Goal: Information Seeking & Learning: Get advice/opinions

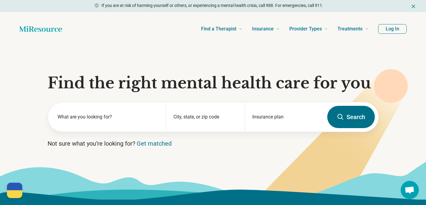
click at [394, 29] on button "Log In" at bounding box center [392, 29] width 29 height 10
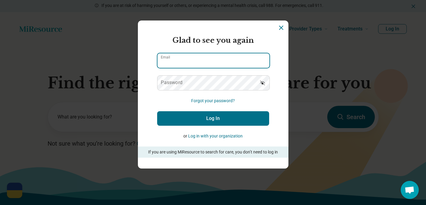
click at [211, 59] on input "Email" at bounding box center [213, 60] width 112 height 14
type input "**********"
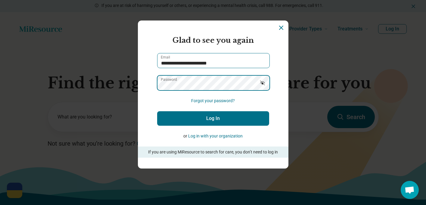
click at [157, 111] on button "Log In" at bounding box center [213, 118] width 112 height 14
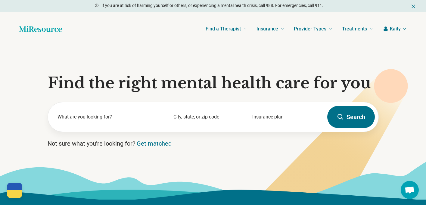
click at [412, 66] on section "Find the right mental health care for you What are you looking for? City, state…" at bounding box center [213, 122] width 426 height 153
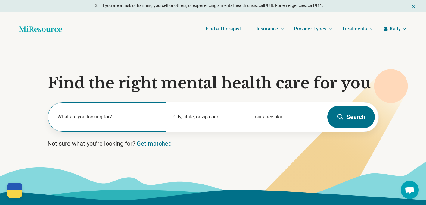
click at [79, 119] on label "What are you looking for?" at bounding box center [107, 116] width 101 height 7
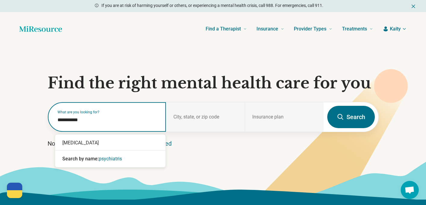
type input "**********"
click at [84, 143] on div "[MEDICAL_DATA]" at bounding box center [110, 143] width 110 height 12
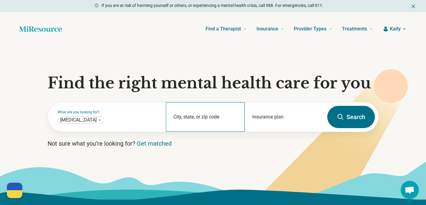
click at [194, 116] on div "City, state, or zip code" at bounding box center [205, 116] width 79 height 29
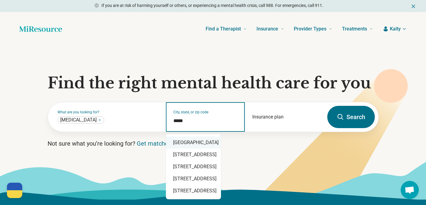
click at [209, 143] on div "Durham, NC 27713" at bounding box center [193, 142] width 55 height 12
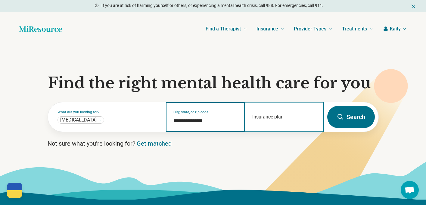
type input "**********"
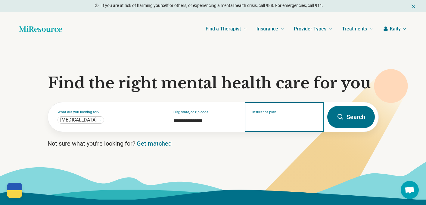
click at [292, 122] on input "Insurance plan" at bounding box center [284, 120] width 64 height 7
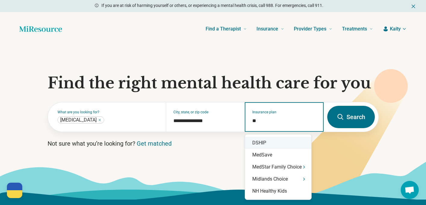
click at [278, 143] on div "DSHIP" at bounding box center [278, 143] width 66 height 12
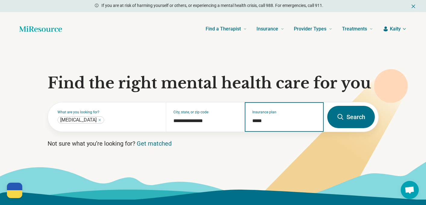
type input "*****"
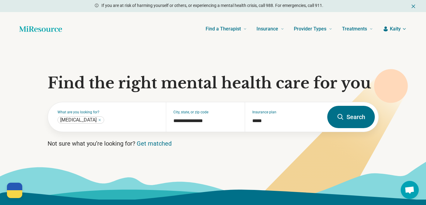
click at [348, 120] on button "Search" at bounding box center [351, 117] width 48 height 22
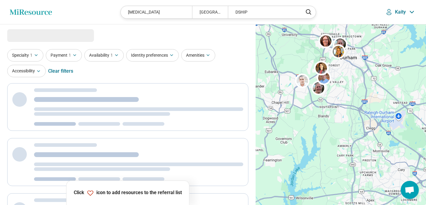
select select "***"
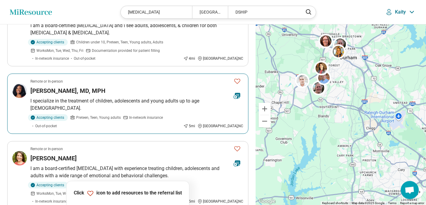
scroll to position [154, 0]
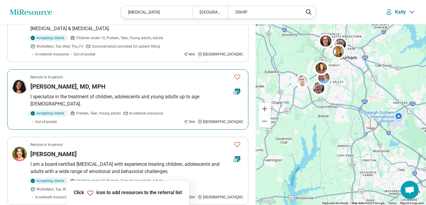
click at [19, 88] on img at bounding box center [19, 86] width 14 height 14
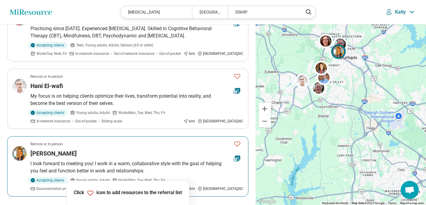
scroll to position [635, 0]
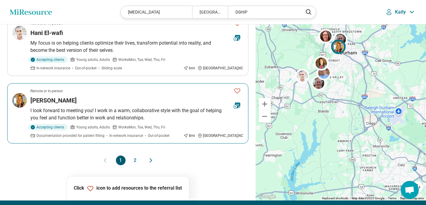
click at [23, 93] on img at bounding box center [19, 100] width 14 height 14
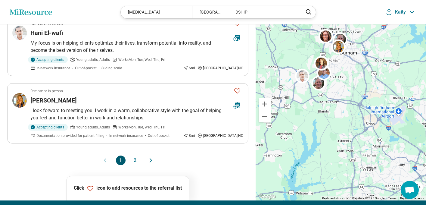
click at [134, 155] on button "2" at bounding box center [135, 160] width 10 height 10
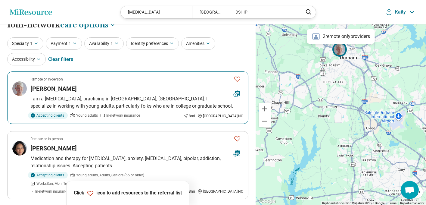
scroll to position [10, 0]
click at [20, 94] on img at bounding box center [19, 88] width 14 height 14
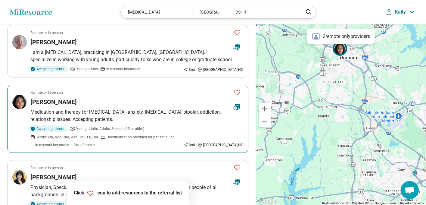
scroll to position [58, 0]
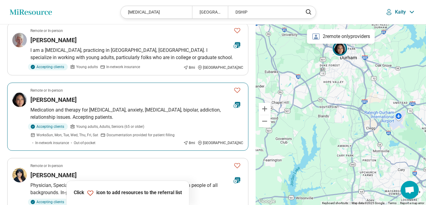
click at [23, 101] on img at bounding box center [19, 99] width 14 height 14
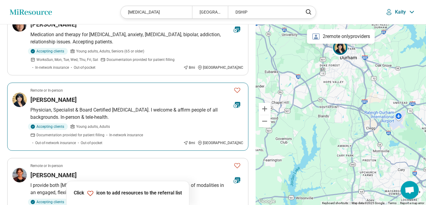
scroll to position [164, 0]
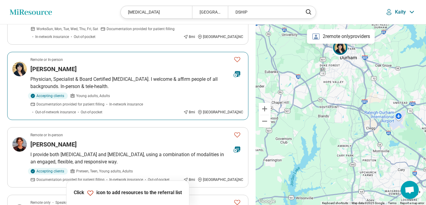
click at [16, 72] on img at bounding box center [19, 69] width 14 height 14
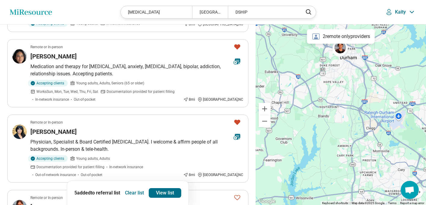
scroll to position [0, 0]
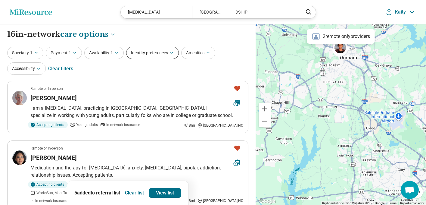
click at [151, 58] on button "Identity preferences" at bounding box center [152, 53] width 53 height 12
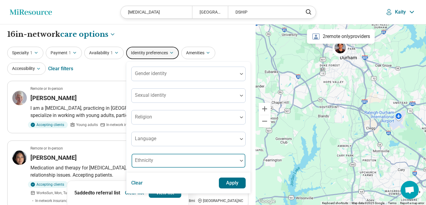
click at [179, 160] on div at bounding box center [184, 163] width 101 height 8
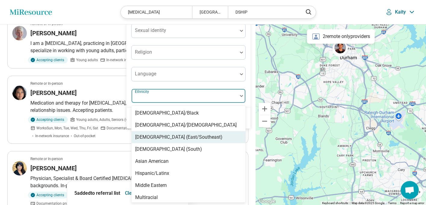
scroll to position [6, 0]
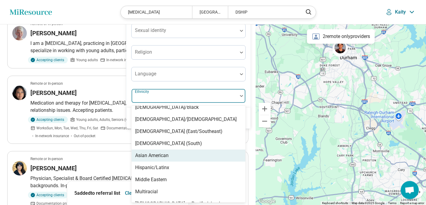
click at [173, 151] on div "Asian American" at bounding box center [188, 155] width 114 height 12
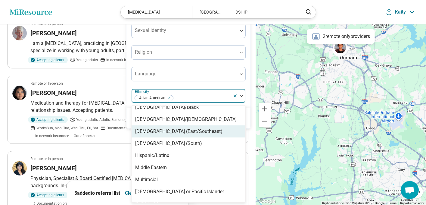
click at [178, 135] on div "Asian (East/Southeast)" at bounding box center [188, 131] width 114 height 12
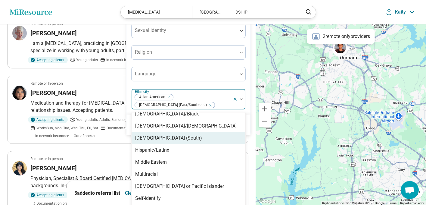
click at [175, 132] on div "Asian (South)" at bounding box center [188, 138] width 114 height 12
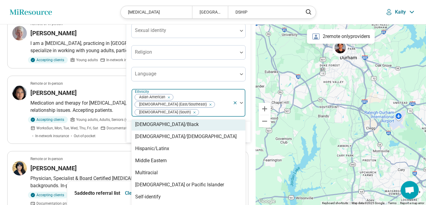
click at [245, 85] on div "Gender identity Sexual identity Religion Language option Asian (South), selecte…" at bounding box center [188, 59] width 124 height 125
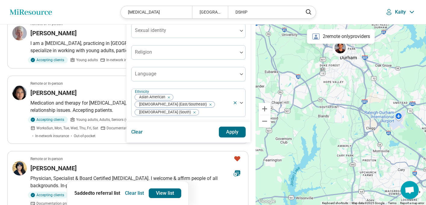
click at [224, 126] on button "Apply" at bounding box center [232, 131] width 27 height 11
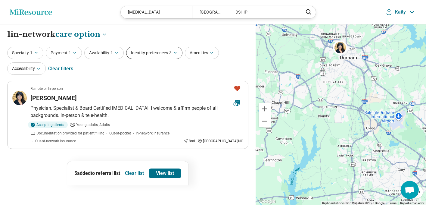
click at [144, 56] on button "Identity preferences 3" at bounding box center [154, 53] width 56 height 12
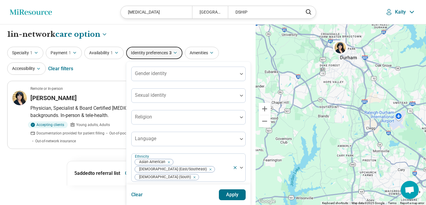
click at [139, 189] on button "Clear" at bounding box center [137, 194] width 12 height 11
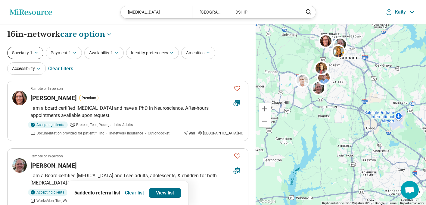
click at [34, 57] on button "Specialty 1" at bounding box center [25, 53] width 36 height 12
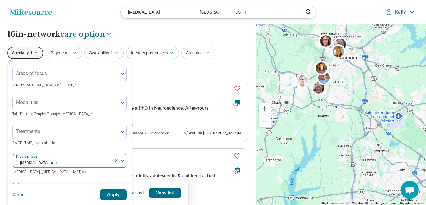
click at [116, 160] on icon at bounding box center [116, 160] width 2 height 2
click at [103, 161] on div at bounding box center [65, 163] width 101 height 8
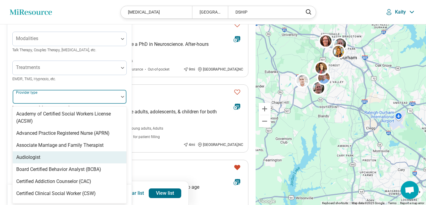
scroll to position [65, 0]
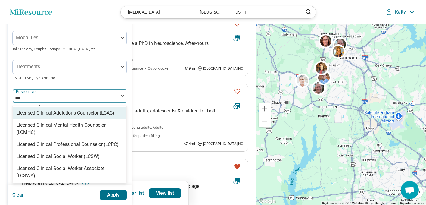
type input "****"
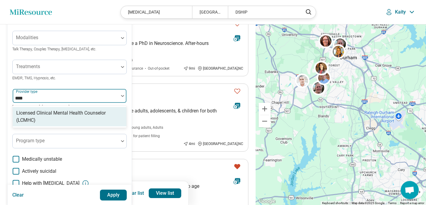
click at [70, 118] on div "Licensed Clinical Mental Health Counselor (LCMHC)" at bounding box center [69, 116] width 107 height 14
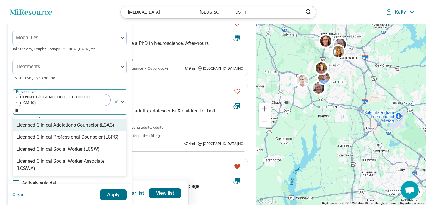
type input "***"
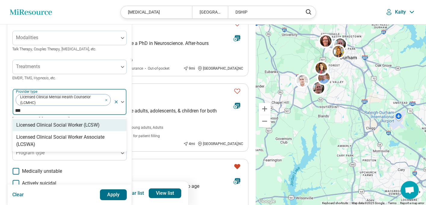
click at [71, 126] on div "Licensed Clinical Social Worker (LCSW)" at bounding box center [57, 124] width 83 height 7
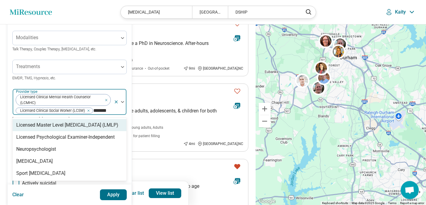
type input "********"
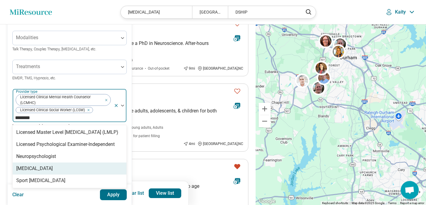
click at [72, 167] on div "Psychologist" at bounding box center [70, 168] width 114 height 12
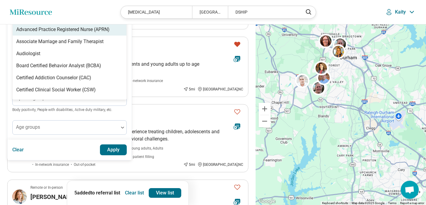
scroll to position [187, 0]
click at [120, 151] on button "Apply" at bounding box center [113, 149] width 27 height 11
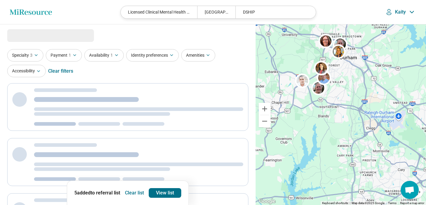
select select "***"
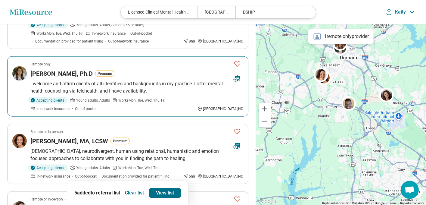
scroll to position [101, 0]
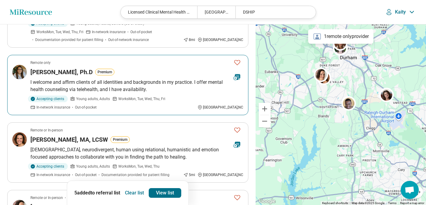
click at [19, 77] on img at bounding box center [19, 72] width 14 height 14
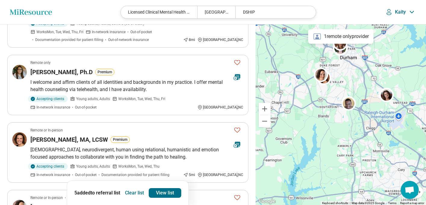
click at [135, 192] on button "Clear list" at bounding box center [134, 193] width 24 height 10
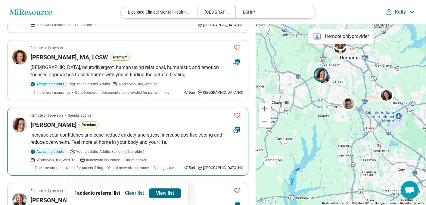
scroll to position [183, 0]
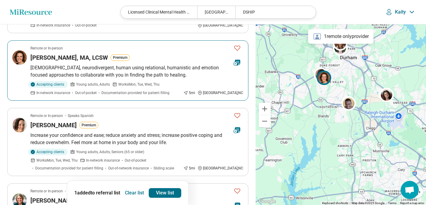
click at [21, 58] on img at bounding box center [19, 57] width 14 height 14
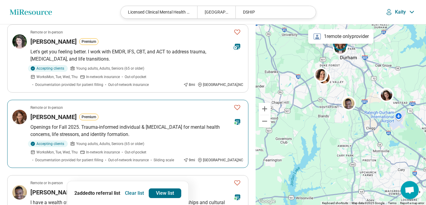
scroll to position [544, 0]
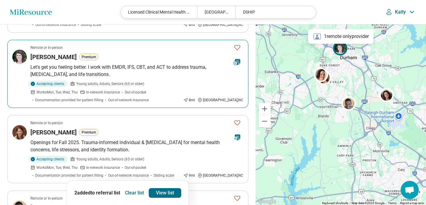
click at [19, 51] on img at bounding box center [19, 57] width 14 height 14
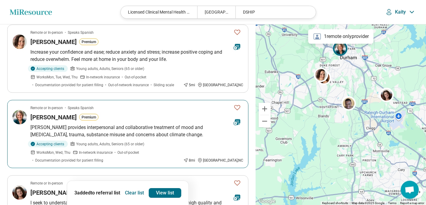
scroll to position [231, 0]
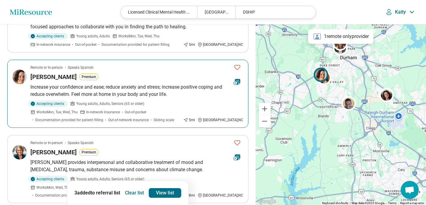
click at [19, 78] on img at bounding box center [19, 77] width 14 height 14
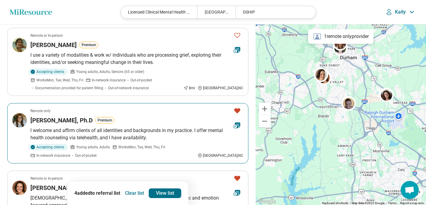
scroll to position [0, 0]
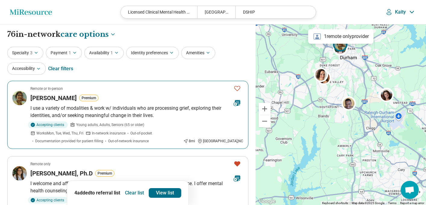
click at [22, 97] on img at bounding box center [19, 98] width 14 height 14
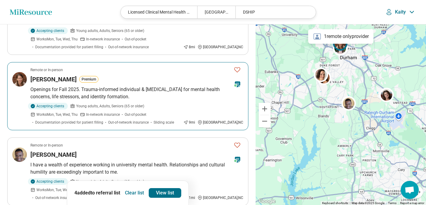
scroll to position [684, 0]
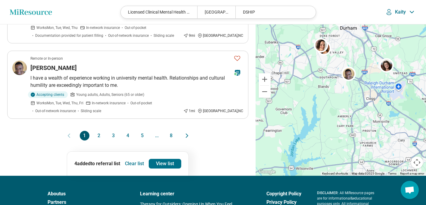
click at [99, 131] on button "2" at bounding box center [99, 136] width 10 height 10
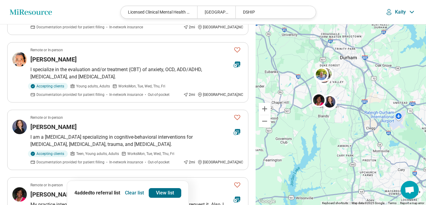
scroll to position [164, 0]
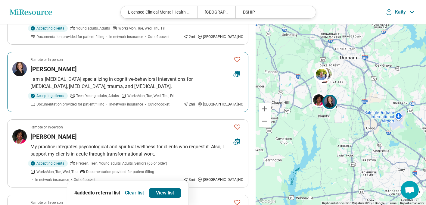
click at [23, 73] on img at bounding box center [19, 69] width 14 height 14
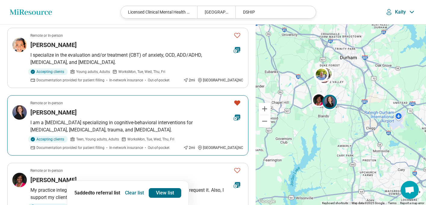
scroll to position [0, 0]
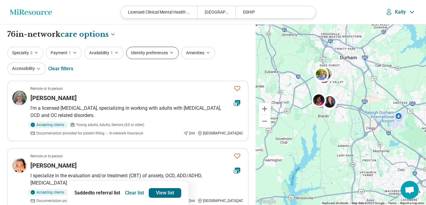
click at [156, 56] on button "Identity preferences" at bounding box center [152, 53] width 53 height 12
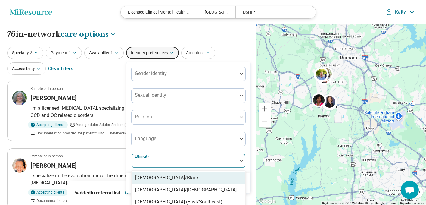
click at [164, 159] on div at bounding box center [184, 163] width 101 height 8
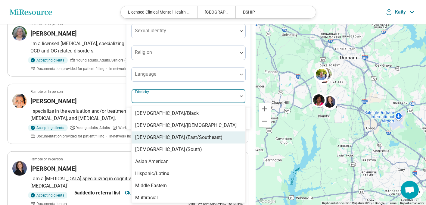
scroll to position [65, 0]
click at [164, 138] on div "Asian (East/Southeast)" at bounding box center [178, 136] width 87 height 7
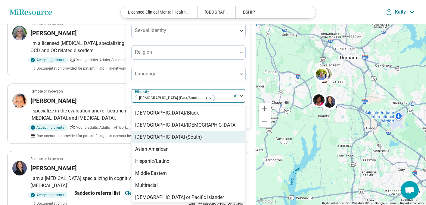
click at [164, 138] on div "Asian (South)" at bounding box center [188, 137] width 114 height 12
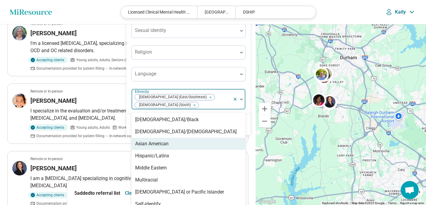
click at [164, 140] on div "Asian American" at bounding box center [151, 143] width 33 height 7
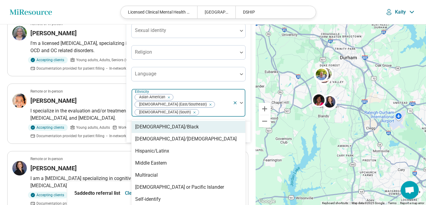
click at [247, 84] on div "Gender identity Sexual identity Religion Language option Asian American, select…" at bounding box center [188, 59] width 124 height 125
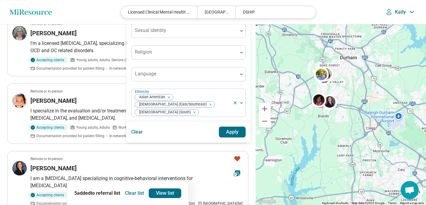
click at [228, 127] on button "Apply" at bounding box center [232, 131] width 27 height 11
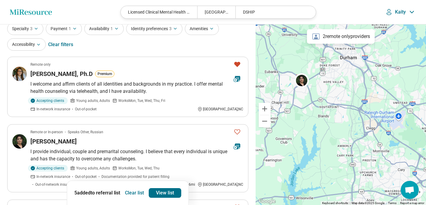
scroll to position [77, 0]
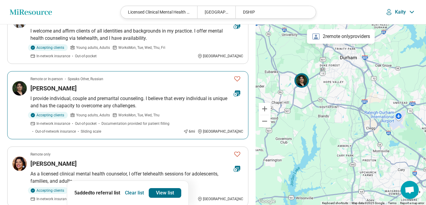
click at [20, 90] on img at bounding box center [19, 88] width 14 height 14
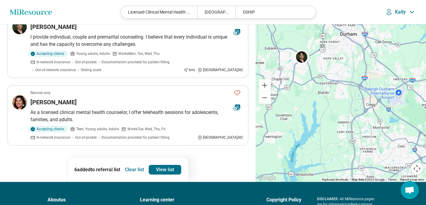
scroll to position [144, 0]
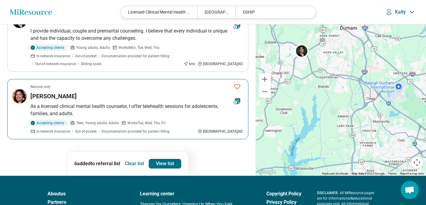
click at [20, 100] on img at bounding box center [19, 96] width 14 height 14
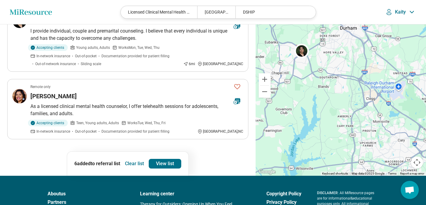
scroll to position [0, 0]
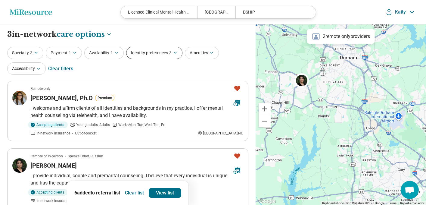
click at [138, 54] on button "Identity preferences 3" at bounding box center [154, 53] width 56 height 12
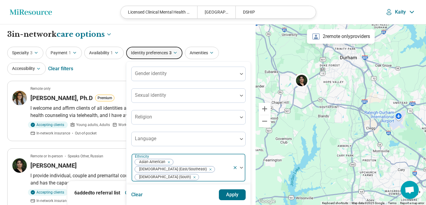
click at [213, 165] on div "Remove [object Object]" at bounding box center [209, 168] width 7 height 7
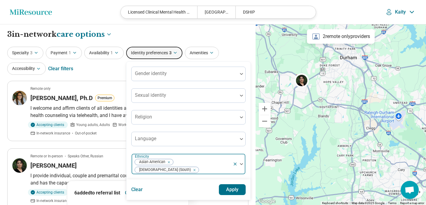
click at [237, 184] on button "Apply" at bounding box center [232, 189] width 27 height 11
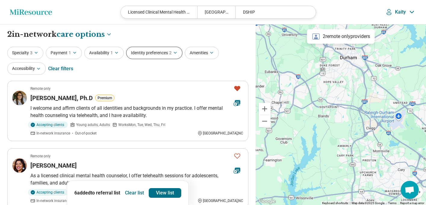
click at [169, 52] on button "Identity preferences 2" at bounding box center [154, 53] width 56 height 12
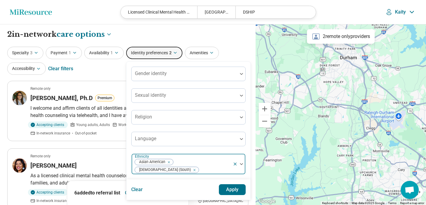
click at [197, 166] on div "Remove [object Object]" at bounding box center [193, 169] width 7 height 7
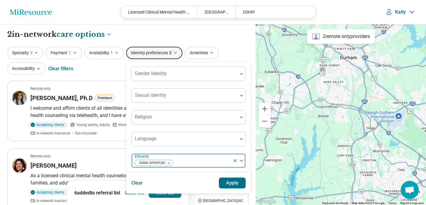
click at [236, 181] on button "Apply" at bounding box center [232, 182] width 27 height 11
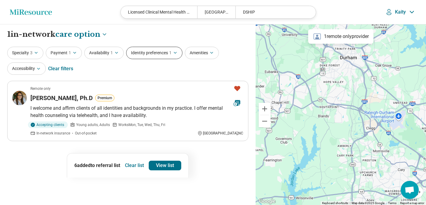
click at [176, 52] on icon "button" at bounding box center [175, 52] width 5 height 5
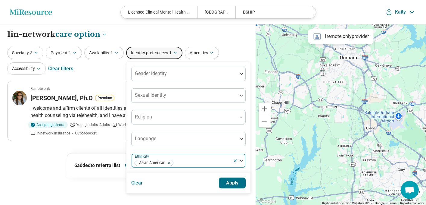
click at [168, 162] on icon "Remove [object Object]" at bounding box center [167, 163] width 4 height 4
click at [231, 180] on button "Apply" at bounding box center [232, 182] width 27 height 11
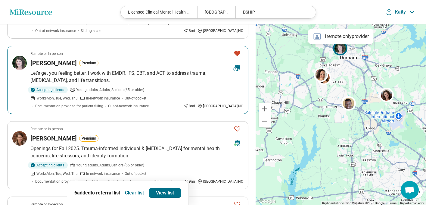
scroll to position [544, 0]
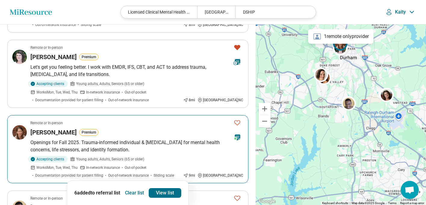
click at [22, 130] on img at bounding box center [19, 132] width 14 height 14
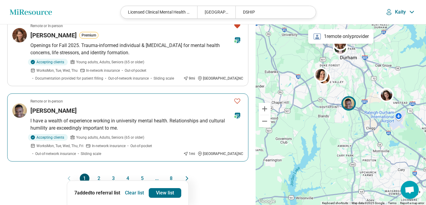
scroll to position [660, 0]
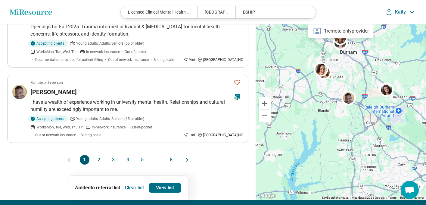
click at [97, 155] on button "2" at bounding box center [99, 160] width 10 height 10
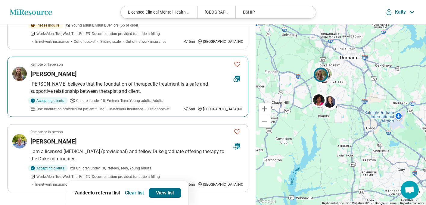
scroll to position [626, 0]
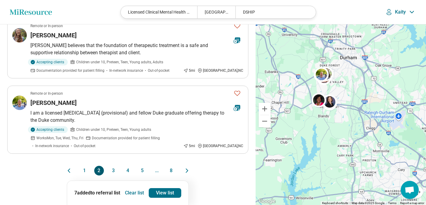
click at [111, 165] on button "3" at bounding box center [114, 170] width 10 height 10
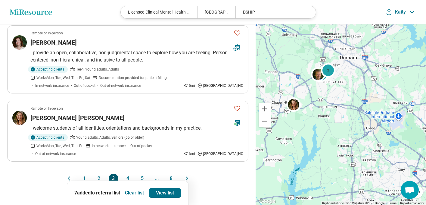
click at [127, 173] on button "4" at bounding box center [128, 178] width 10 height 10
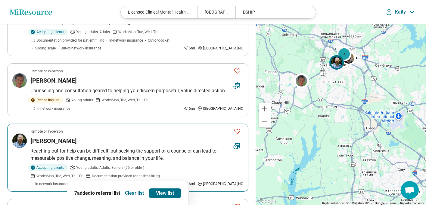
scroll to position [241, 0]
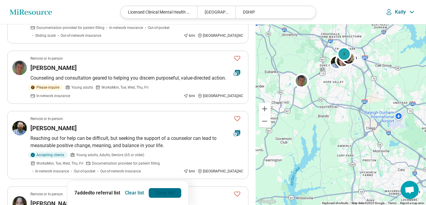
click at [167, 193] on link "View list" at bounding box center [165, 193] width 32 height 10
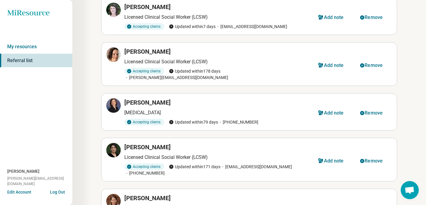
scroll to position [134, 0]
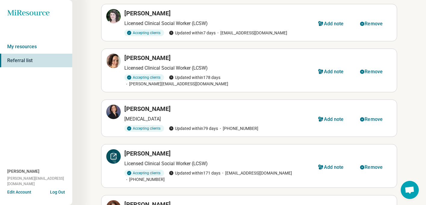
click at [115, 153] on icon at bounding box center [114, 154] width 3 height 3
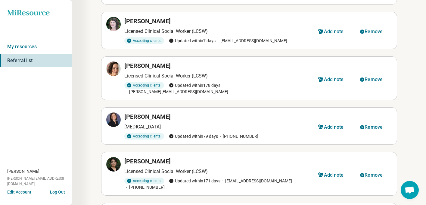
scroll to position [177, 0]
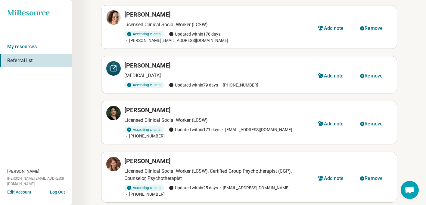
click at [110, 65] on icon at bounding box center [113, 68] width 7 height 7
click at [108, 156] on div at bounding box center [113, 163] width 14 height 14
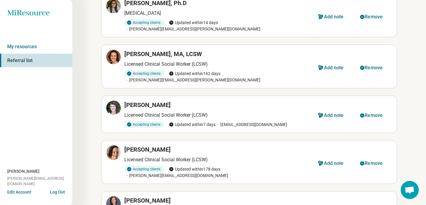
scroll to position [0, 0]
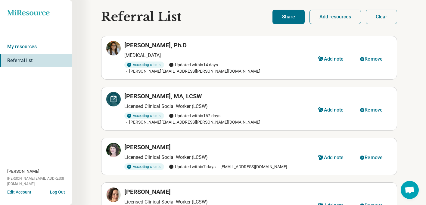
click at [112, 95] on icon at bounding box center [113, 98] width 7 height 7
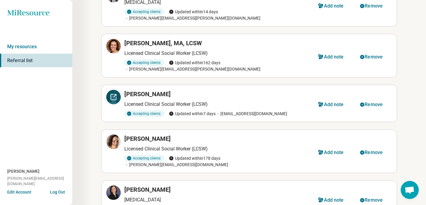
click at [114, 90] on div at bounding box center [113, 97] width 14 height 14
click at [95, 111] on div "Referral List Dr. Christine Coleman, Ph.D Psychologist Accepting clients Update…" at bounding box center [249, 150] width 354 height 407
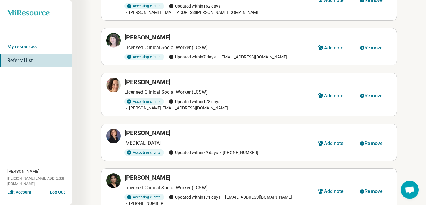
scroll to position [111, 0]
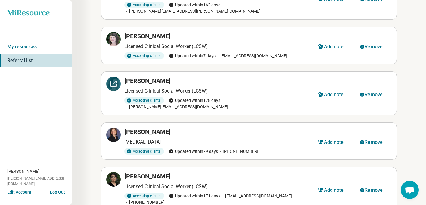
click at [112, 80] on icon at bounding box center [113, 83] width 7 height 7
click at [95, 45] on div "Referral List Dr. Christine Coleman, Ph.D Psychologist Accepting clients Update…" at bounding box center [249, 92] width 354 height 407
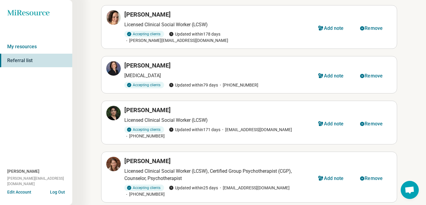
scroll to position [0, 0]
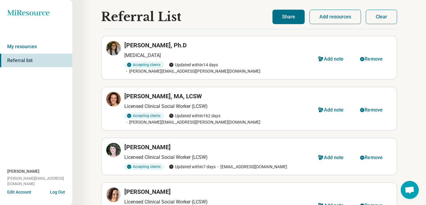
click at [290, 22] on button "Share" at bounding box center [288, 17] width 32 height 14
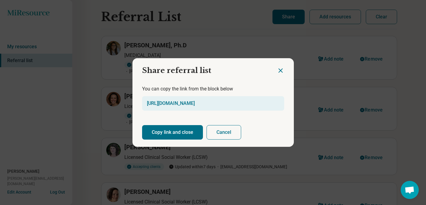
click at [179, 133] on button "Copy link and close" at bounding box center [172, 132] width 61 height 14
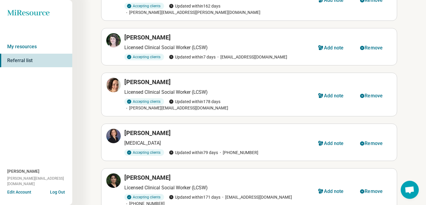
scroll to position [116, 0]
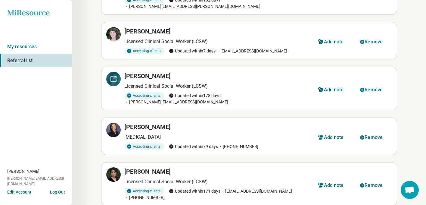
click at [110, 72] on div at bounding box center [113, 79] width 14 height 14
click at [288, 27] on div "[PERSON_NAME]" at bounding box center [217, 31] width 187 height 8
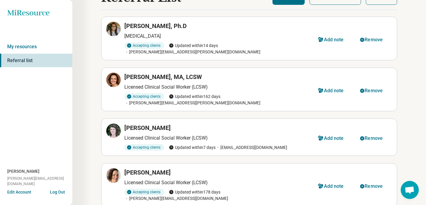
scroll to position [0, 0]
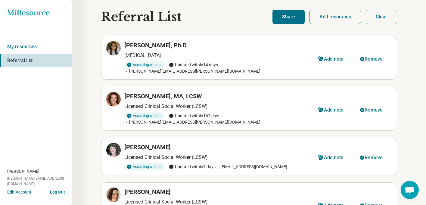
click at [289, 20] on button "Share" at bounding box center [288, 17] width 32 height 14
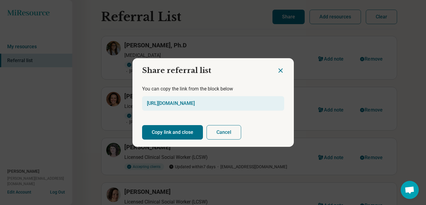
click at [188, 132] on button "Copy link and close" at bounding box center [172, 132] width 61 height 14
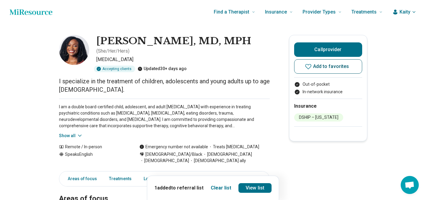
click at [348, 69] on span "Add to favorites" at bounding box center [331, 66] width 36 height 5
click at [353, 67] on button "Add to favorites" at bounding box center [328, 66] width 68 height 14
click at [259, 187] on link "View list" at bounding box center [254, 188] width 33 height 10
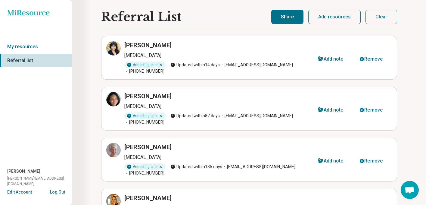
click at [282, 19] on button "Share" at bounding box center [287, 17] width 32 height 14
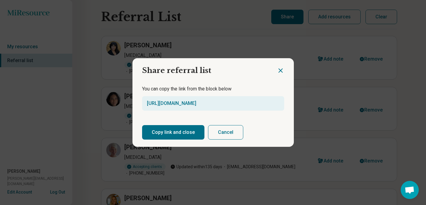
click at [187, 130] on button "Copy link and close" at bounding box center [173, 132] width 62 height 14
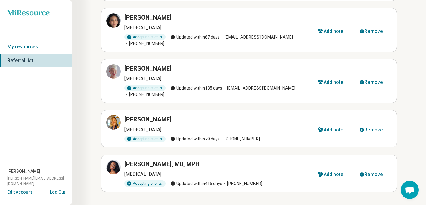
scroll to position [87, 0]
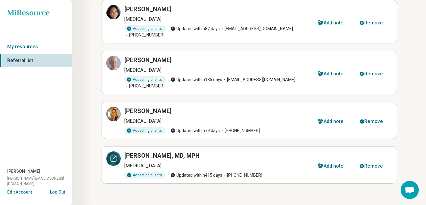
click at [114, 156] on icon at bounding box center [113, 158] width 5 height 5
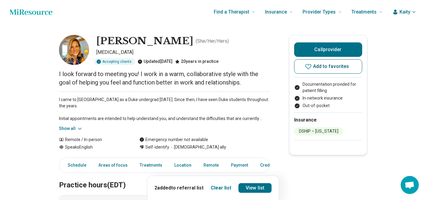
click at [349, 70] on button "Add to favorites" at bounding box center [328, 66] width 68 height 14
click at [338, 63] on button "Add to favorites" at bounding box center [328, 66] width 68 height 14
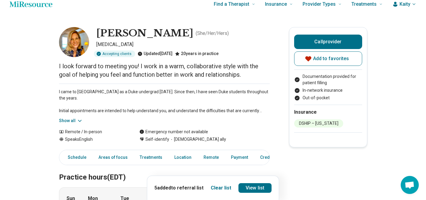
scroll to position [10, 0]
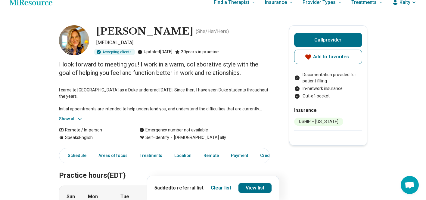
click at [72, 119] on button "Show all" at bounding box center [71, 119] width 24 height 6
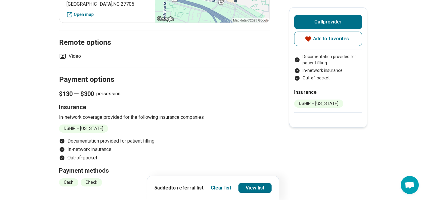
scroll to position [578, 0]
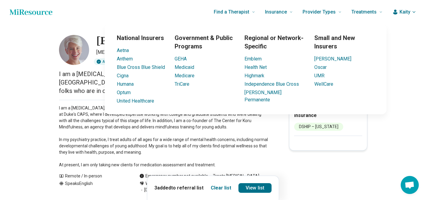
click at [409, 90] on div "National Insurers Aetna Anthem Blue Cross Blue Shield Cigna Humana Optum United…" at bounding box center [246, 69] width 354 height 90
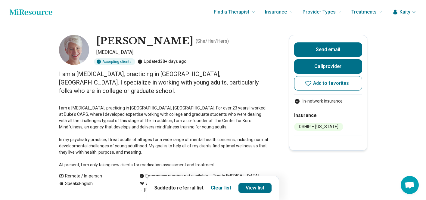
click at [323, 84] on span "Add to favorites" at bounding box center [331, 83] width 36 height 5
click at [343, 81] on span "Add to favorites" at bounding box center [331, 83] width 36 height 5
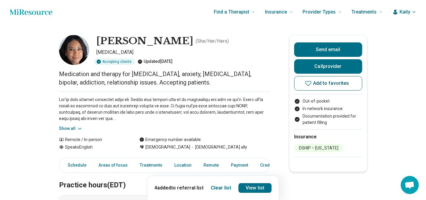
click at [332, 83] on span "Add to favorites" at bounding box center [331, 83] width 36 height 5
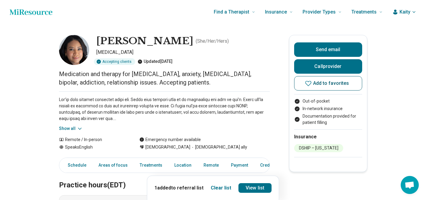
click at [338, 84] on span "Add to favorites" at bounding box center [331, 83] width 36 height 5
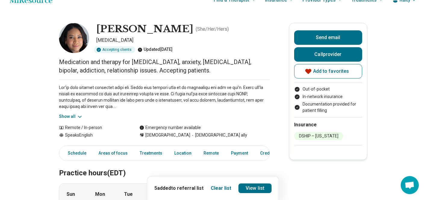
scroll to position [14, 0]
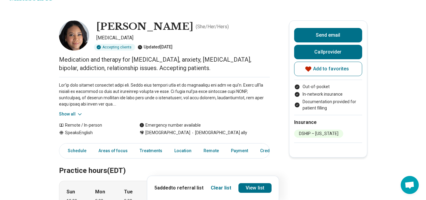
click at [71, 116] on button "Show all" at bounding box center [71, 114] width 24 height 6
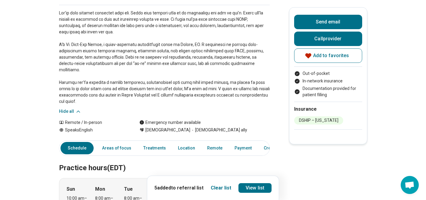
scroll to position [0, 0]
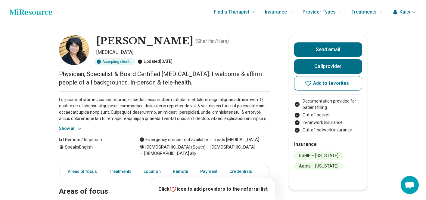
click at [340, 87] on button "Add to favorites" at bounding box center [328, 83] width 68 height 14
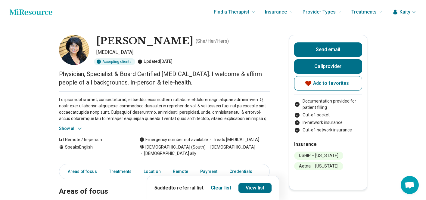
click at [224, 189] on button "Clear list" at bounding box center [221, 187] width 20 height 7
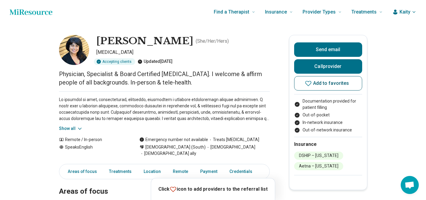
click at [347, 87] on button "Add to favorites" at bounding box center [328, 83] width 68 height 14
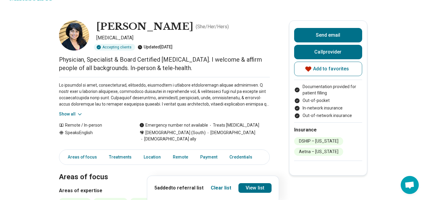
scroll to position [19, 0]
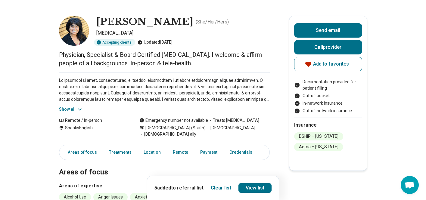
click at [70, 107] on button "Show all" at bounding box center [71, 109] width 24 height 6
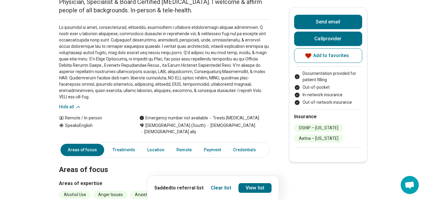
scroll to position [0, 0]
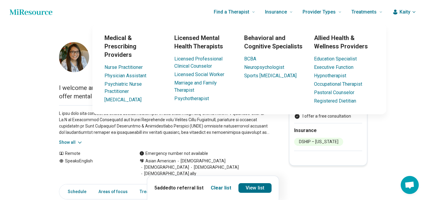
click at [394, 57] on div "Medical & Prescribing Providers Nurse Practitioner Physician Assistant Psychiat…" at bounding box center [239, 69] width 366 height 90
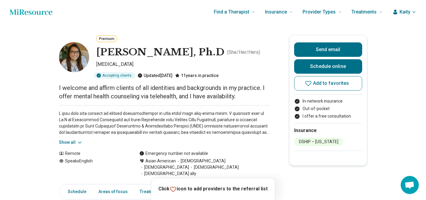
click at [246, 136] on p at bounding box center [164, 122] width 211 height 25
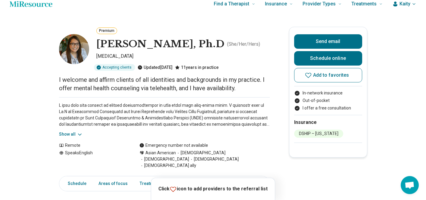
scroll to position [10, 0]
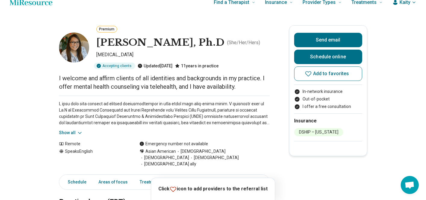
click at [70, 132] on button "Show all" at bounding box center [71, 133] width 24 height 6
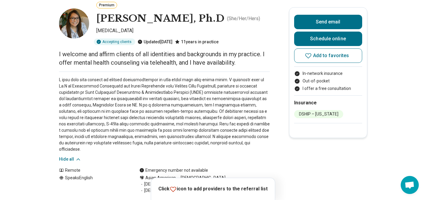
scroll to position [0, 0]
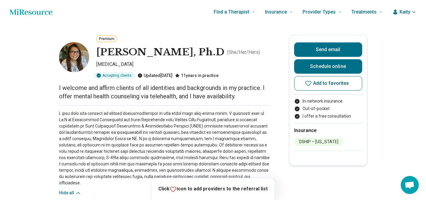
click at [336, 83] on span "Add to favorites" at bounding box center [331, 83] width 36 height 5
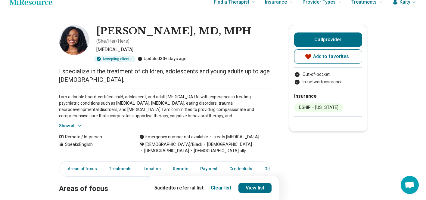
scroll to position [14, 0]
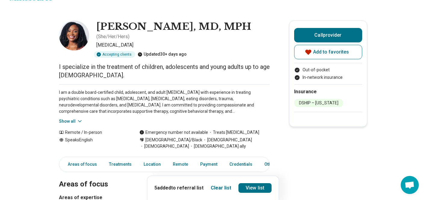
click at [66, 118] on button "Show all" at bounding box center [71, 121] width 24 height 6
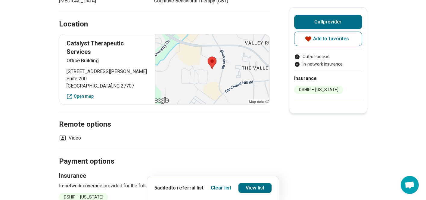
scroll to position [371, 0]
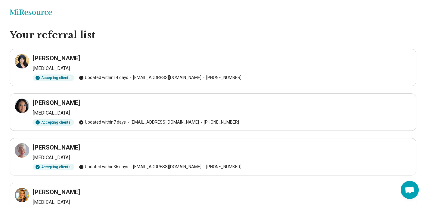
click at [323, 73] on div "[PERSON_NAME][MEDICAL_DATA] Accepting clients Updated [DATE] [EMAIL_ADDRESS][DO…" at bounding box center [213, 67] width 396 height 27
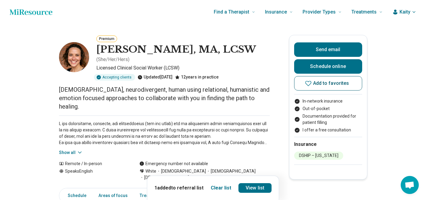
click at [348, 85] on span "Add to favorites" at bounding box center [331, 83] width 36 height 5
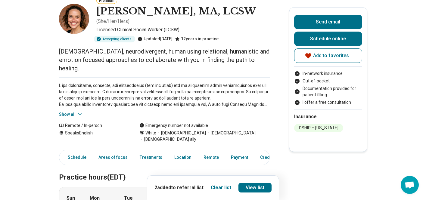
scroll to position [10, 0]
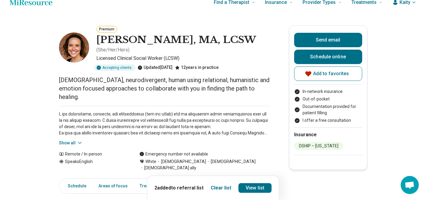
click at [69, 140] on button "Show all" at bounding box center [71, 143] width 24 height 6
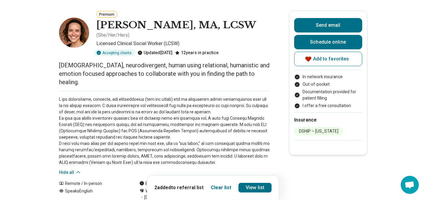
scroll to position [63, 0]
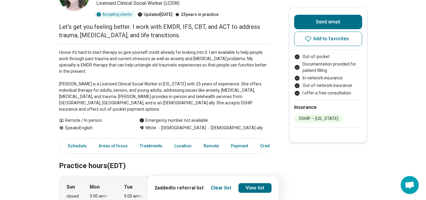
scroll to position [72, 0]
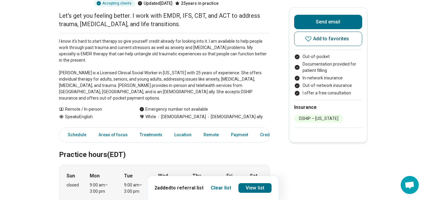
click at [320, 43] on button "Add to favorites" at bounding box center [328, 39] width 68 height 14
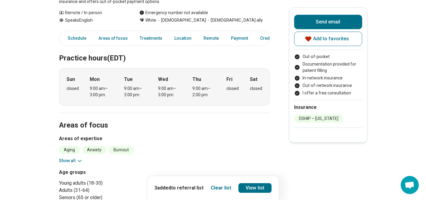
scroll to position [173, 0]
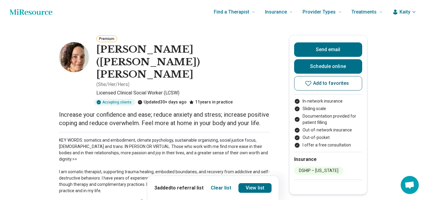
click at [327, 81] on span "Add to favorites" at bounding box center [331, 83] width 36 height 5
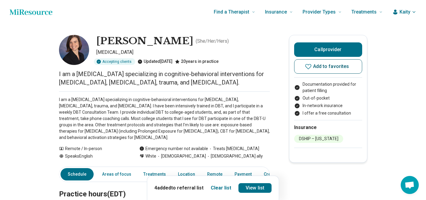
click at [322, 62] on button "Add to favorites" at bounding box center [328, 66] width 68 height 14
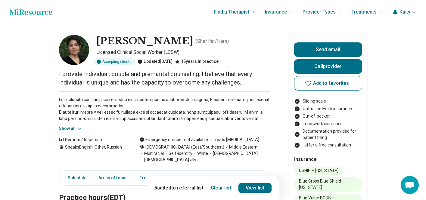
click at [321, 87] on button "Add to favorites" at bounding box center [328, 83] width 68 height 14
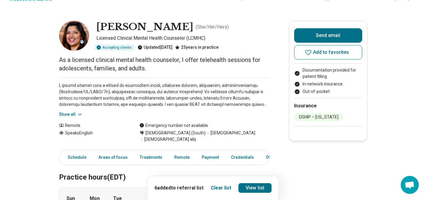
scroll to position [14, 0]
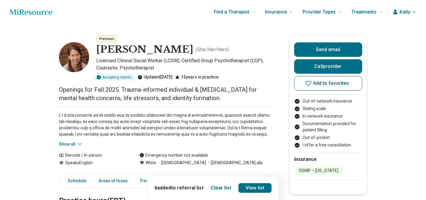
click at [329, 85] on span "Add to favorites" at bounding box center [331, 83] width 36 height 5
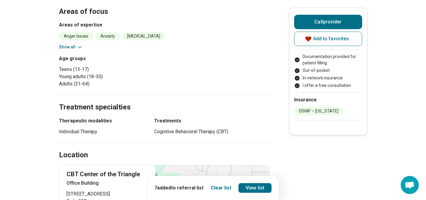
scroll to position [428, 0]
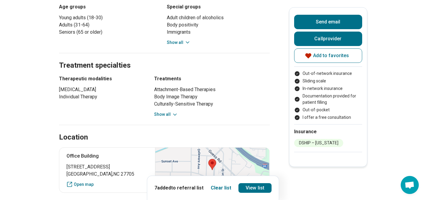
scroll to position [366, 0]
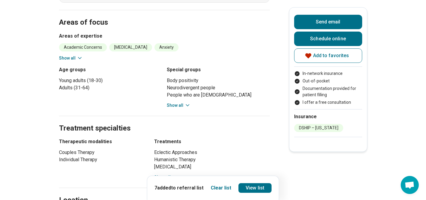
scroll to position [385, 0]
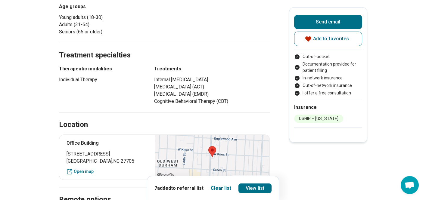
scroll to position [337, 0]
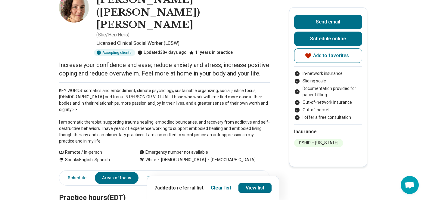
scroll to position [48, 0]
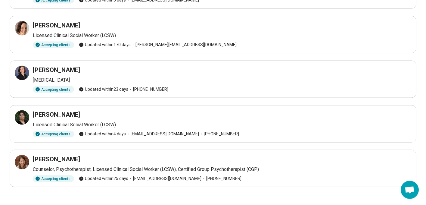
scroll to position [173, 0]
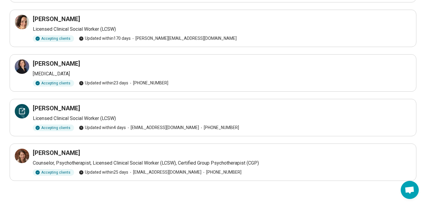
click at [20, 113] on icon at bounding box center [21, 110] width 7 height 7
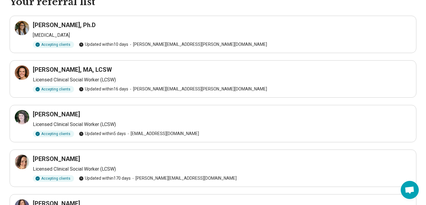
scroll to position [0, 0]
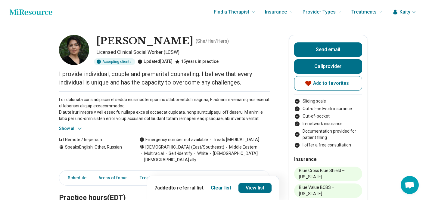
click at [73, 131] on button "Show all" at bounding box center [71, 128] width 24 height 6
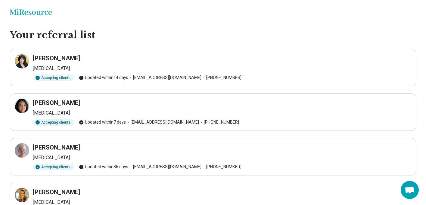
click at [301, 58] on div "[PERSON_NAME]" at bounding box center [222, 58] width 378 height 8
